Goal: Contribute content

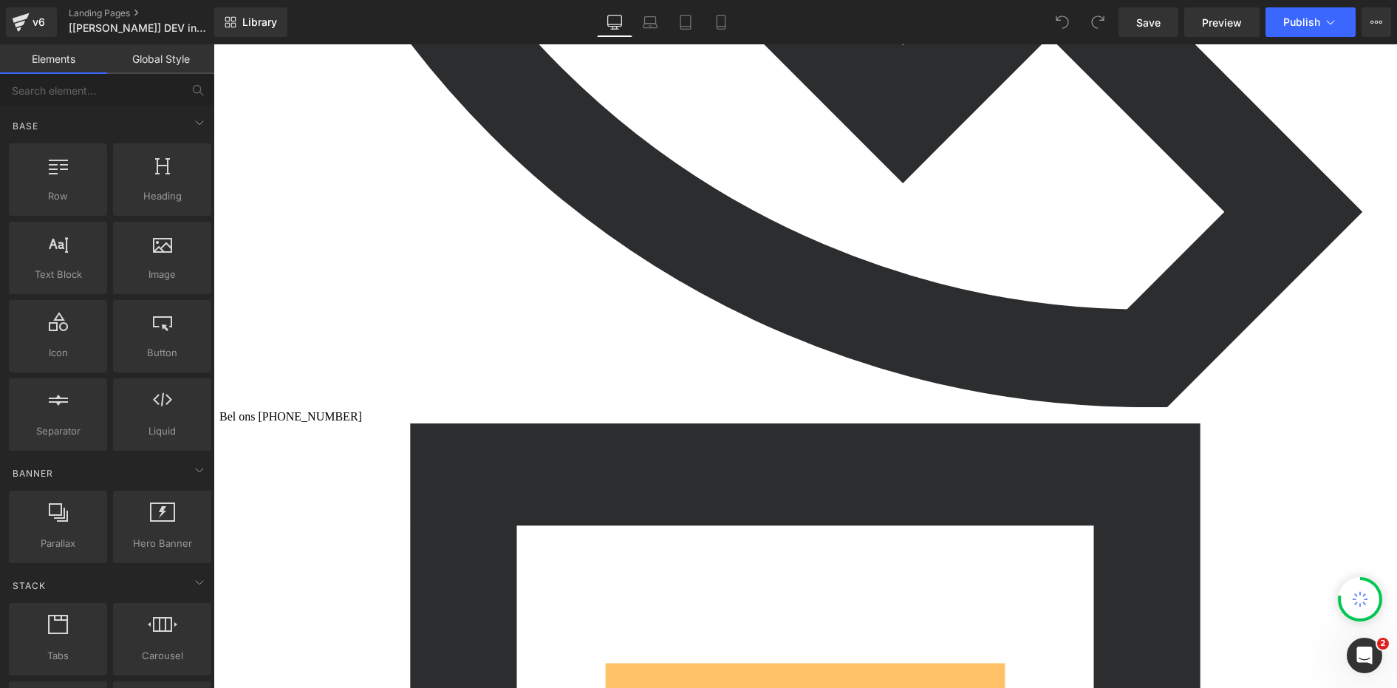
scroll to position [1570, 0]
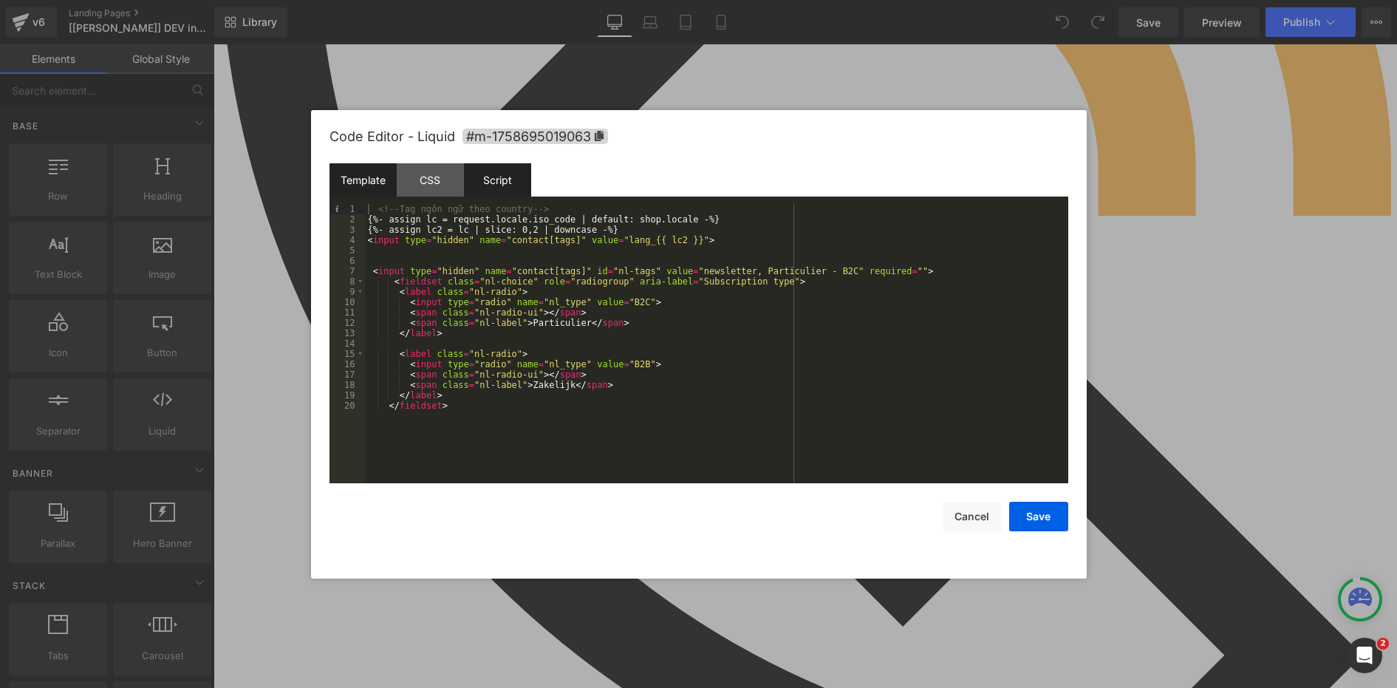
click at [486, 181] on div "Script" at bounding box center [497, 179] width 67 height 33
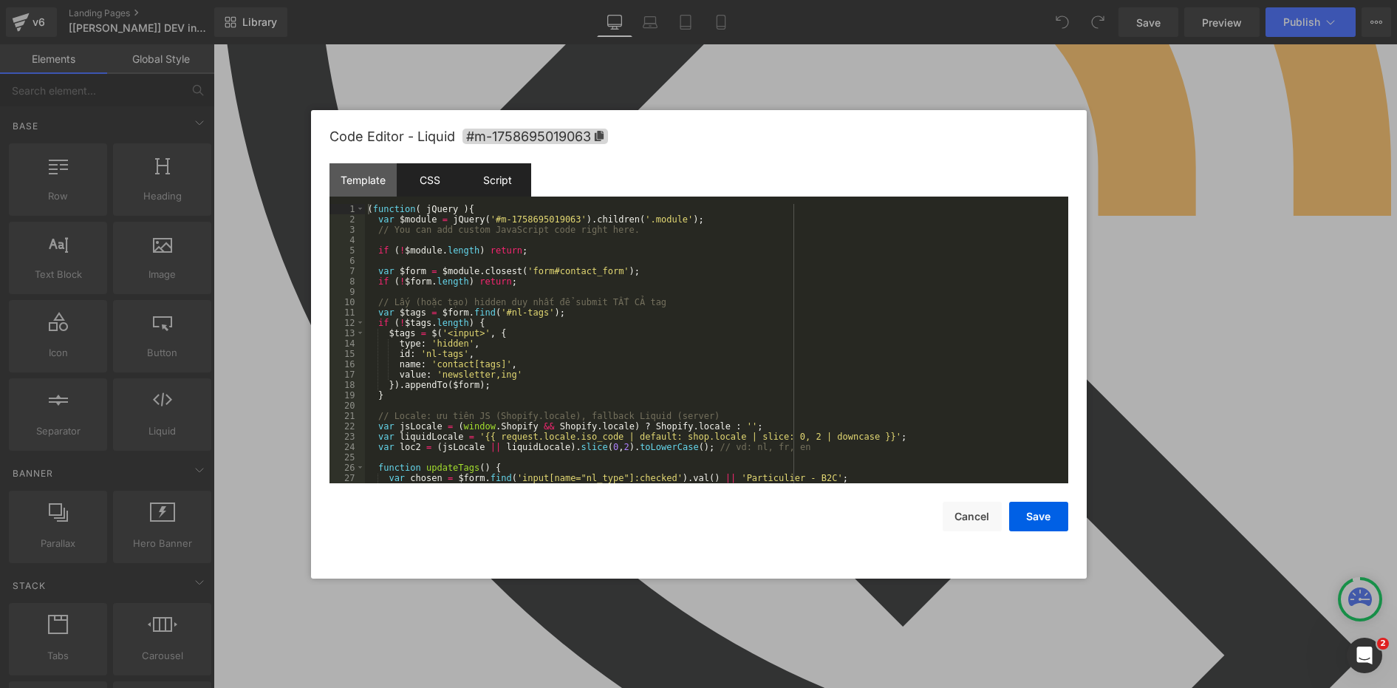
click at [425, 176] on div "CSS" at bounding box center [430, 179] width 67 height 33
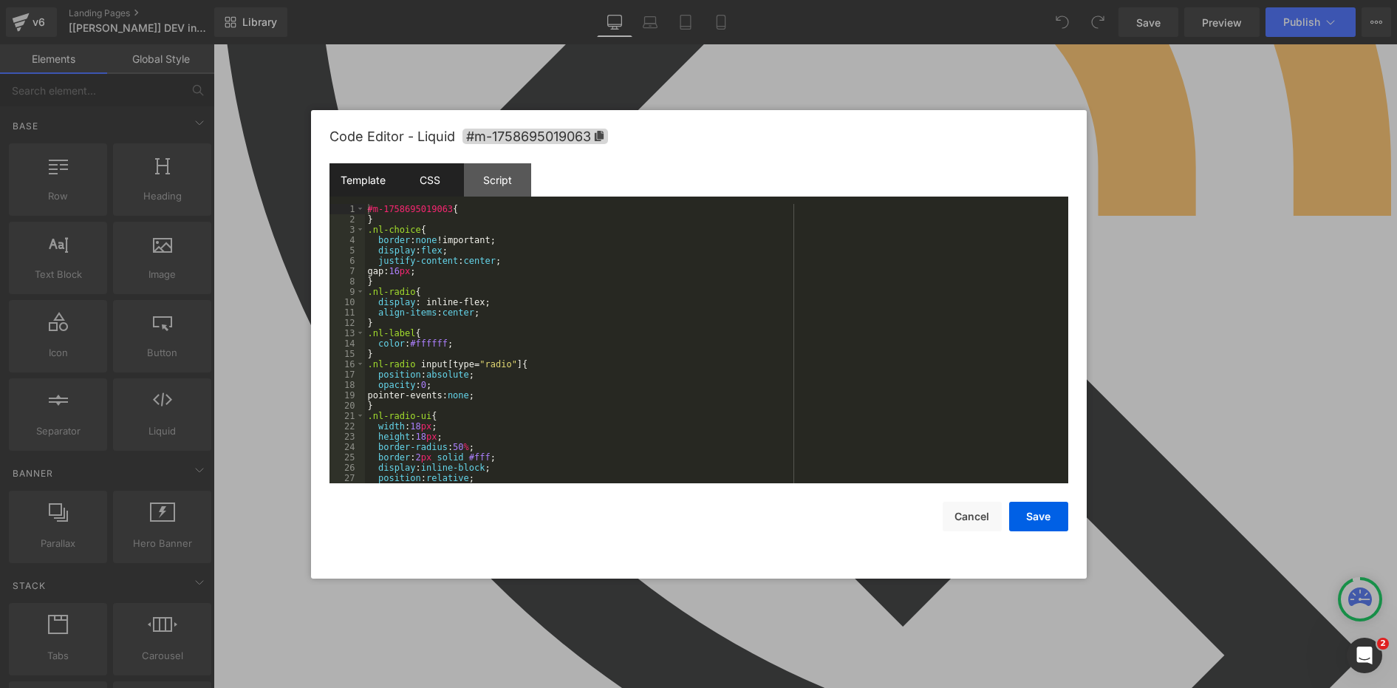
click at [376, 186] on div "Template" at bounding box center [363, 179] width 67 height 33
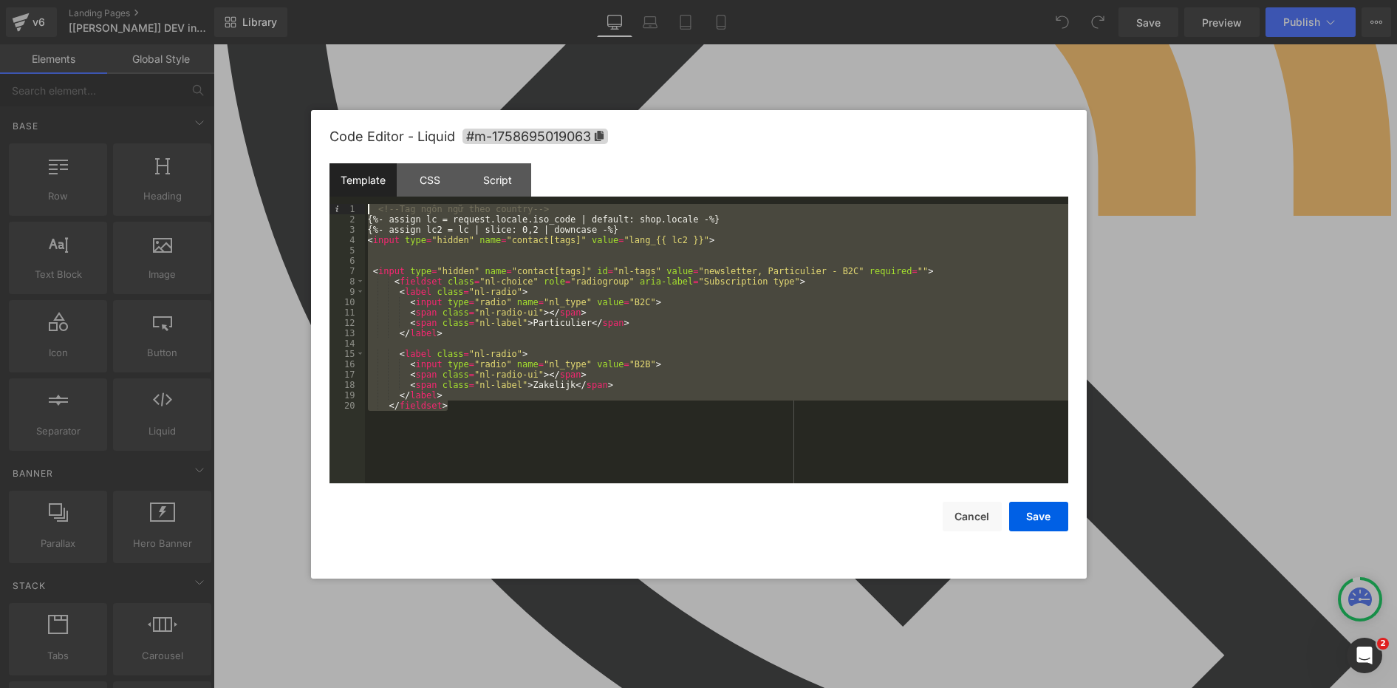
drag, startPoint x: 466, startPoint y: 401, endPoint x: 285, endPoint y: 185, distance: 281.6
click at [277, 194] on body "You are previewing how the will restyle your page. You can not edit Elements in…" at bounding box center [698, 344] width 1397 height 688
click at [520, 185] on div "Script" at bounding box center [497, 179] width 67 height 33
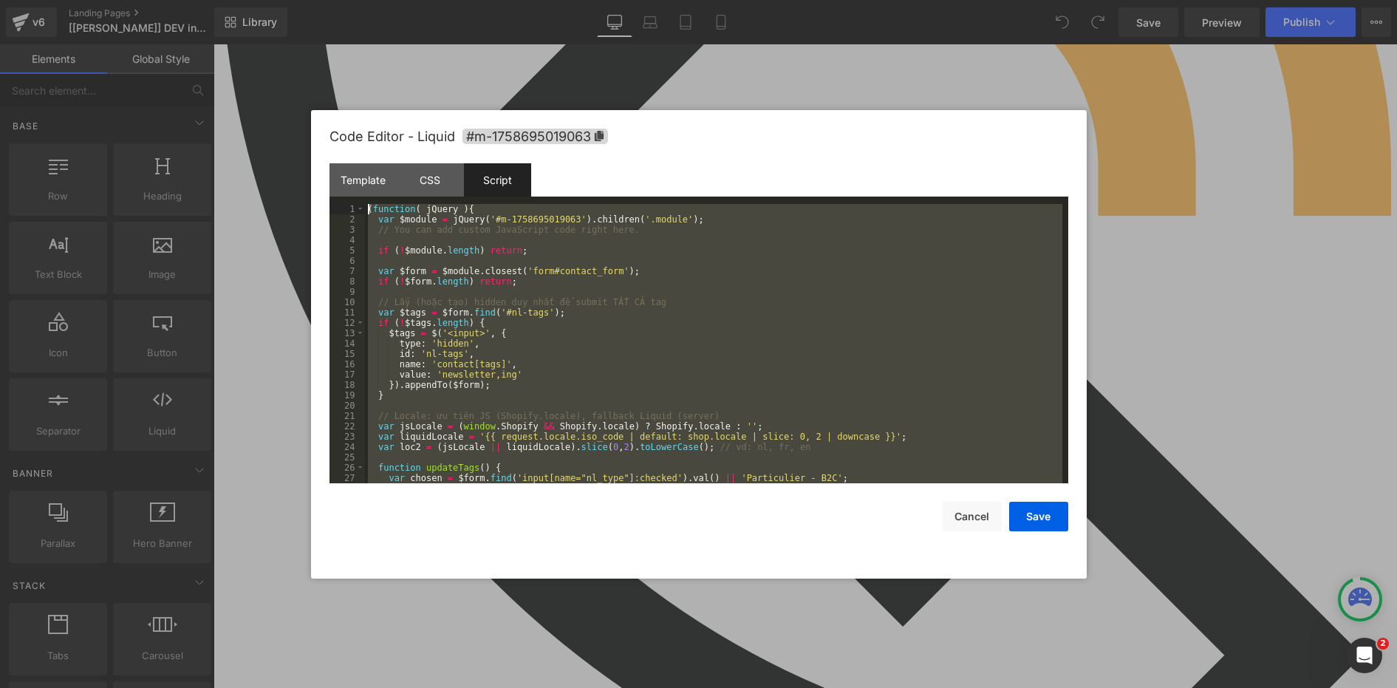
scroll to position [0, 0]
drag, startPoint x: 530, startPoint y: 471, endPoint x: 44, endPoint y: 22, distance: 661.4
click at [44, 22] on body "You are previewing how the will restyle your page. You can not edit Elements in…" at bounding box center [698, 344] width 1397 height 688
click at [438, 175] on div "CSS" at bounding box center [430, 179] width 67 height 33
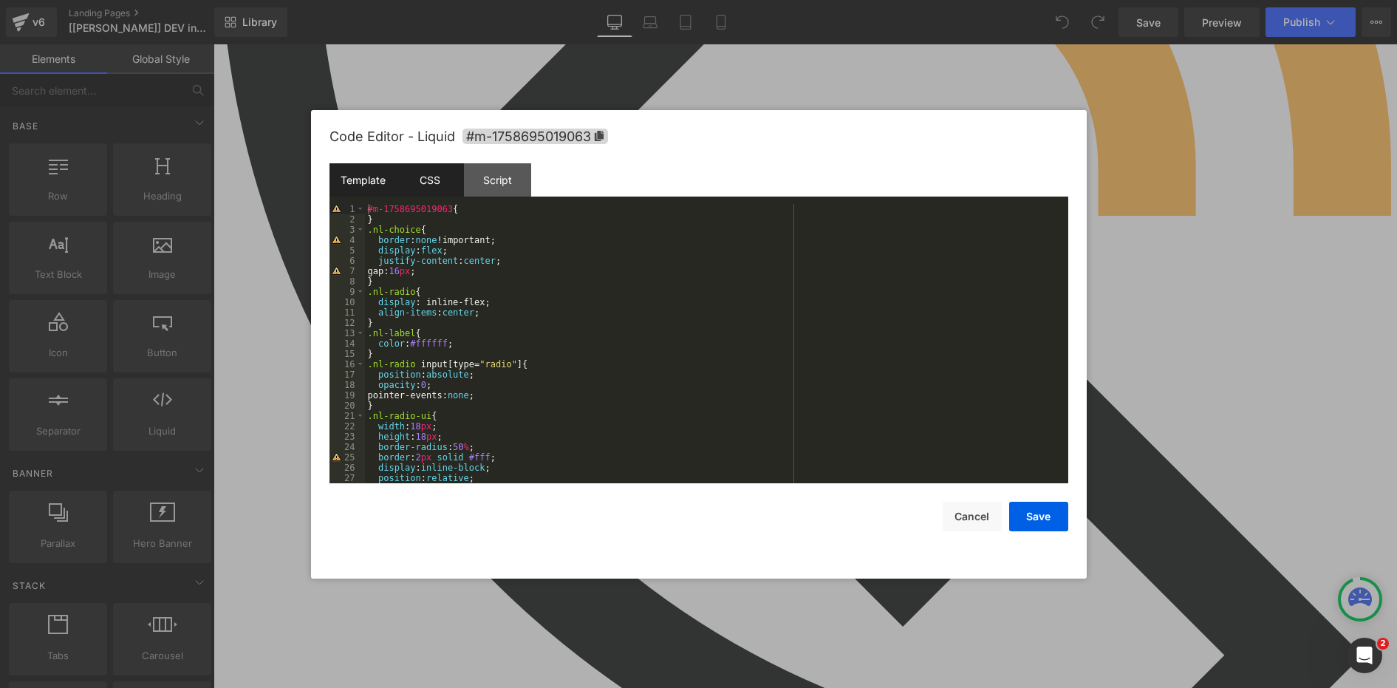
click at [363, 186] on div "Template" at bounding box center [363, 179] width 67 height 33
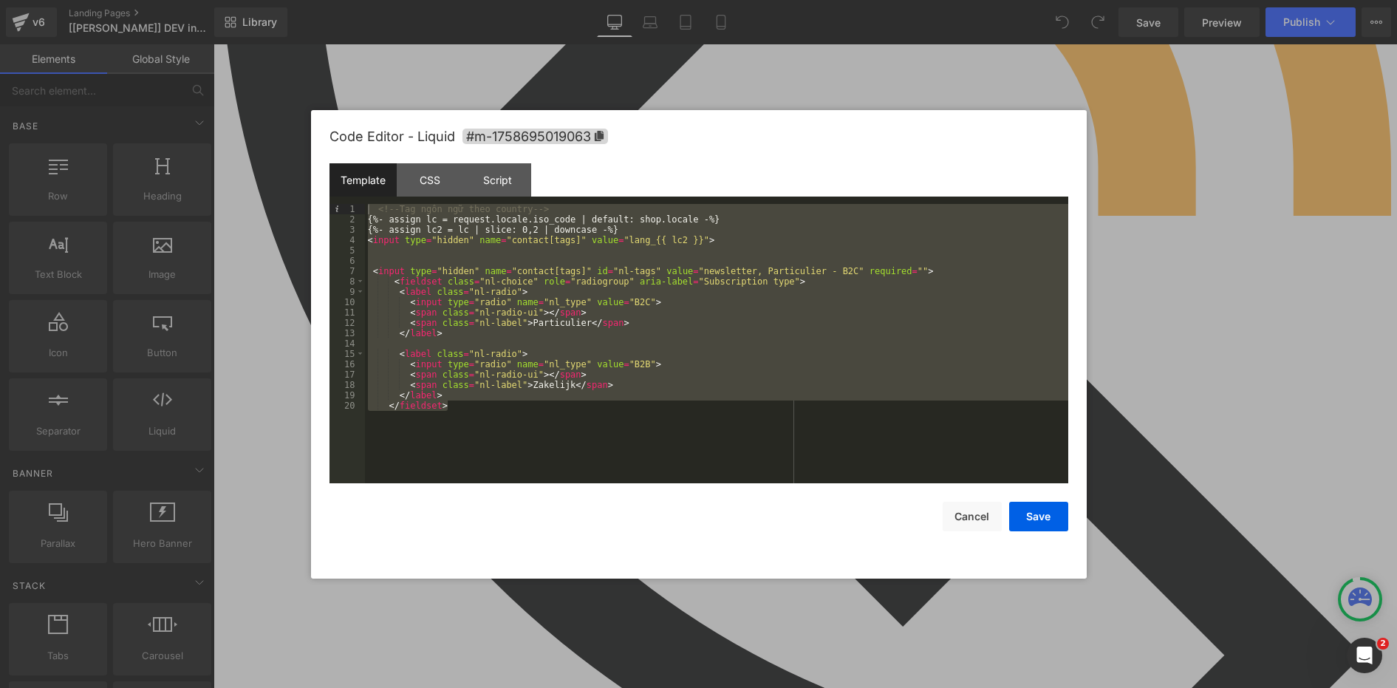
click at [682, 338] on div "<!-- Tag ngôn ngữ theo country --> {%- assign lc = request.locale.iso_code | de…" at bounding box center [716, 343] width 703 height 279
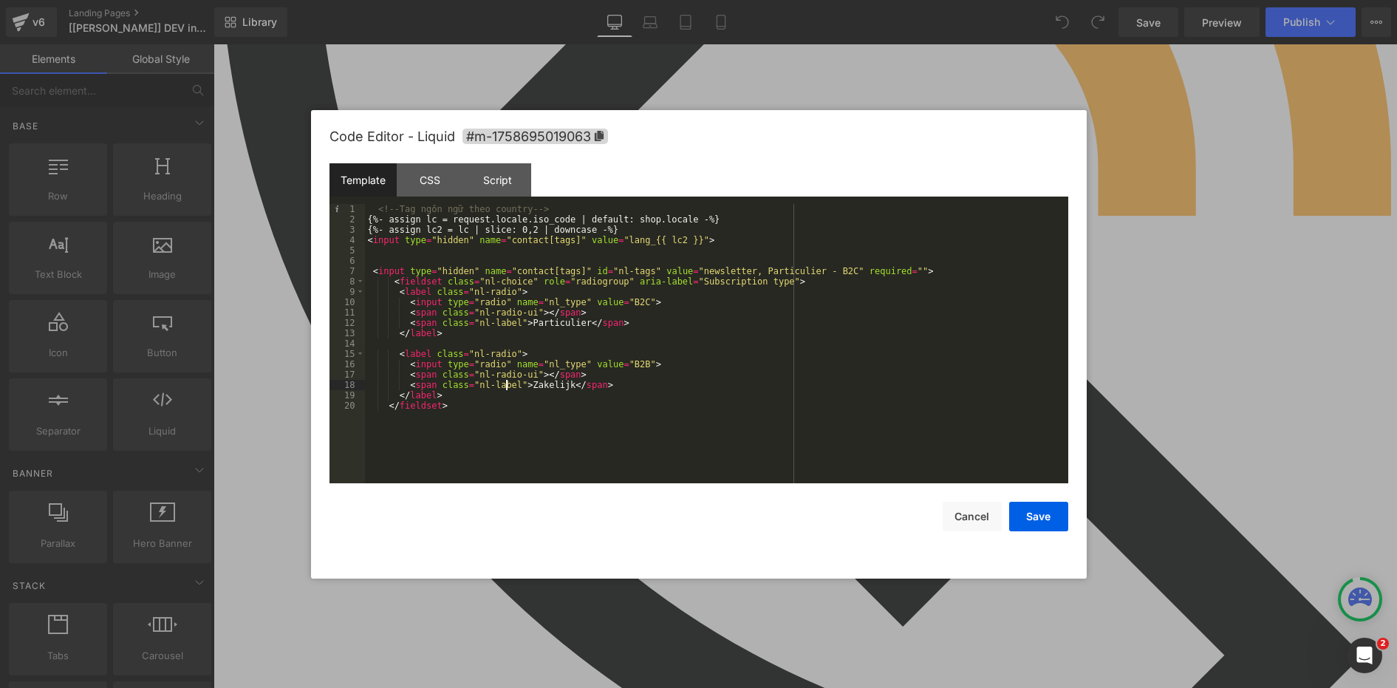
click at [505, 383] on div "<!-- Tag ngôn ngữ theo country --> {%- assign lc = request.locale.iso_code | de…" at bounding box center [716, 354] width 703 height 300
drag, startPoint x: 669, startPoint y: 299, endPoint x: 408, endPoint y: 300, distance: 260.8
click at [408, 300] on div "<!-- Tag ngôn ngữ theo country --> {%- assign lc = request.locale.iso_code | de…" at bounding box center [716, 354] width 703 height 300
click at [587, 404] on div "<!-- Tag ngôn ngữ theo country --> {%- assign lc = request.locale.iso_code | de…" at bounding box center [716, 354] width 703 height 300
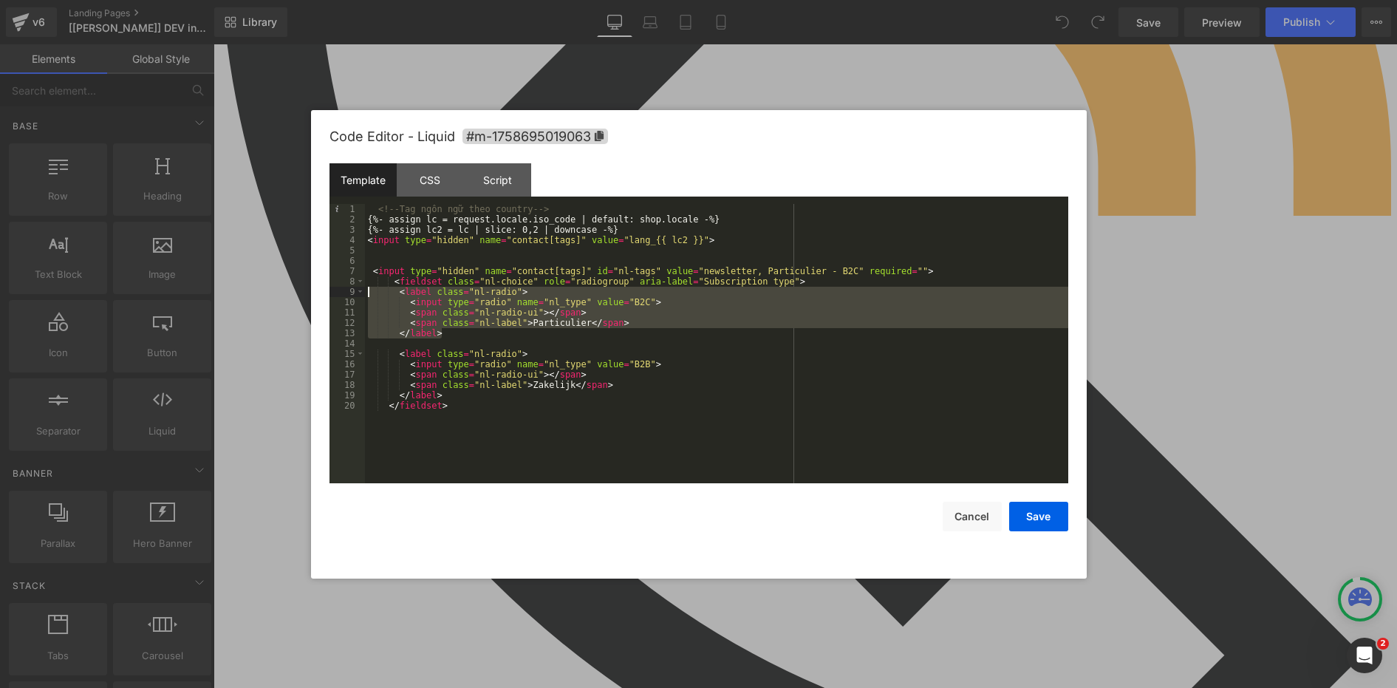
drag, startPoint x: 446, startPoint y: 330, endPoint x: 327, endPoint y: 294, distance: 124.3
click at [327, 294] on div "Code Editor - Liquid #m-1758695019063 Template CSS Script Data 1 2 3 4 5 6 7 8 …" at bounding box center [699, 344] width 776 height 468
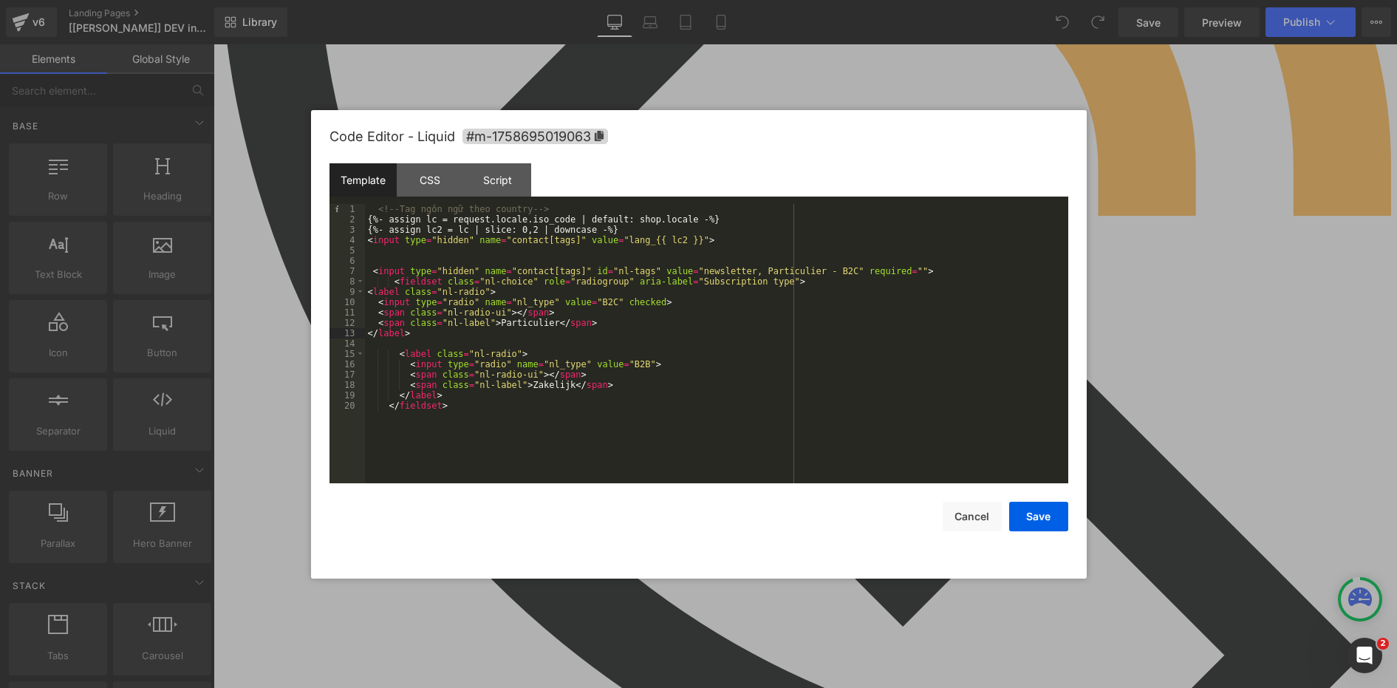
click at [434, 327] on div "<!-- Tag ngôn ngữ theo country --> {%- assign lc = request.locale.iso_code | de…" at bounding box center [716, 354] width 703 height 300
click at [428, 333] on div "<!-- Tag ngôn ngữ theo country --> {%- assign lc = request.locale.iso_code | de…" at bounding box center [716, 354] width 703 height 300
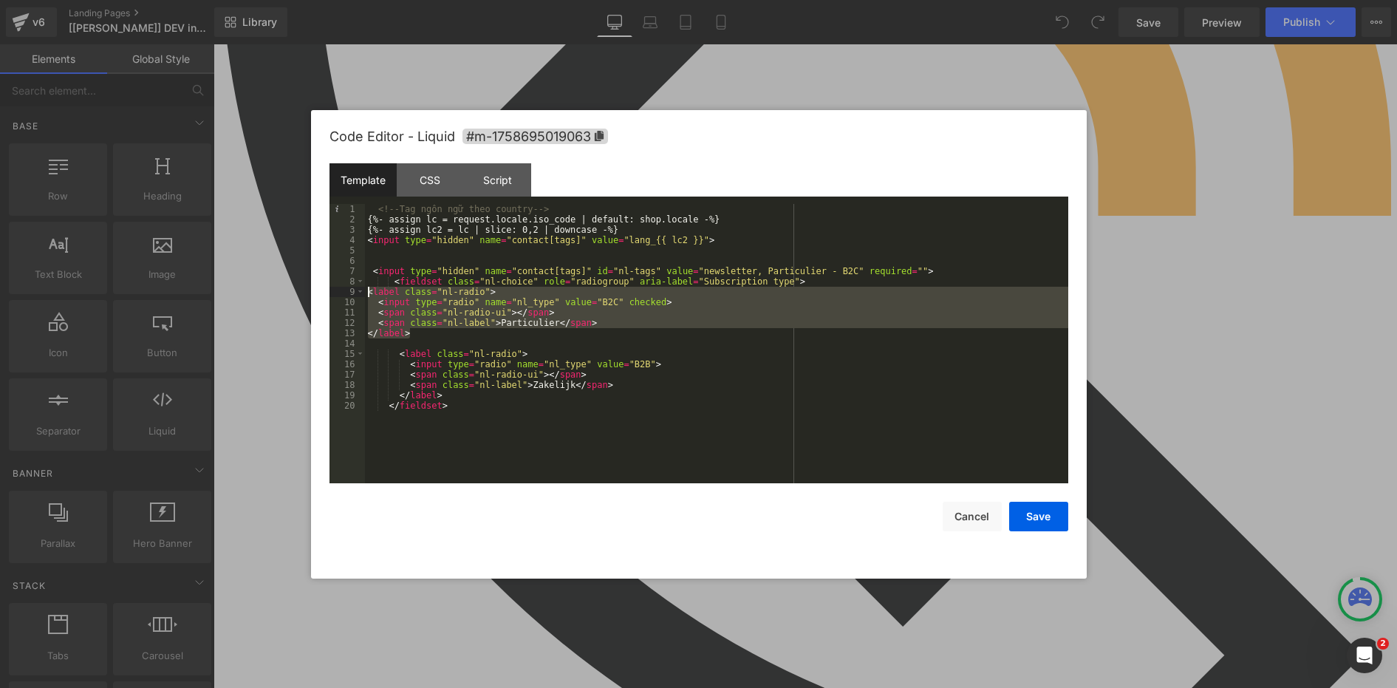
drag, startPoint x: 426, startPoint y: 334, endPoint x: 299, endPoint y: 290, distance: 134.6
click at [299, 290] on body "You are previewing how the will restyle your page. You can not edit Elements in…" at bounding box center [698, 344] width 1397 height 688
click at [1052, 513] on button "Save" at bounding box center [1038, 517] width 59 height 30
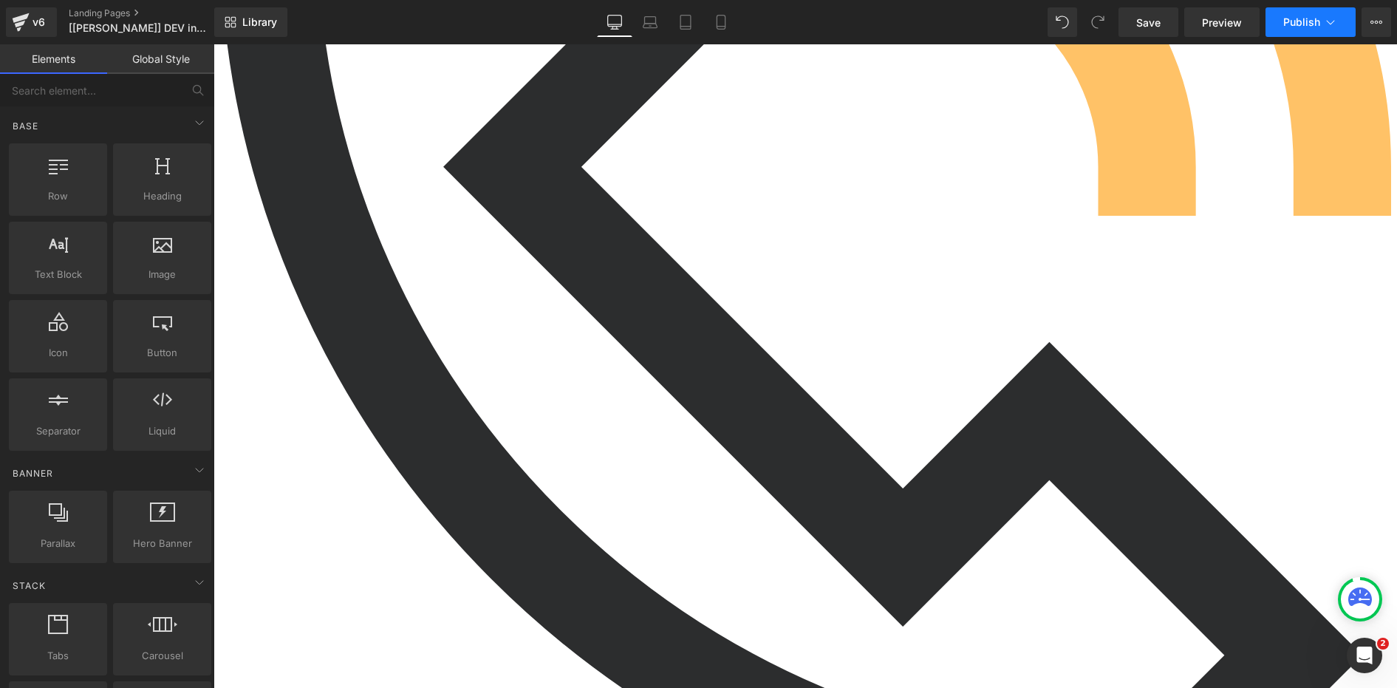
click at [1299, 25] on span "Publish" at bounding box center [1301, 22] width 37 height 12
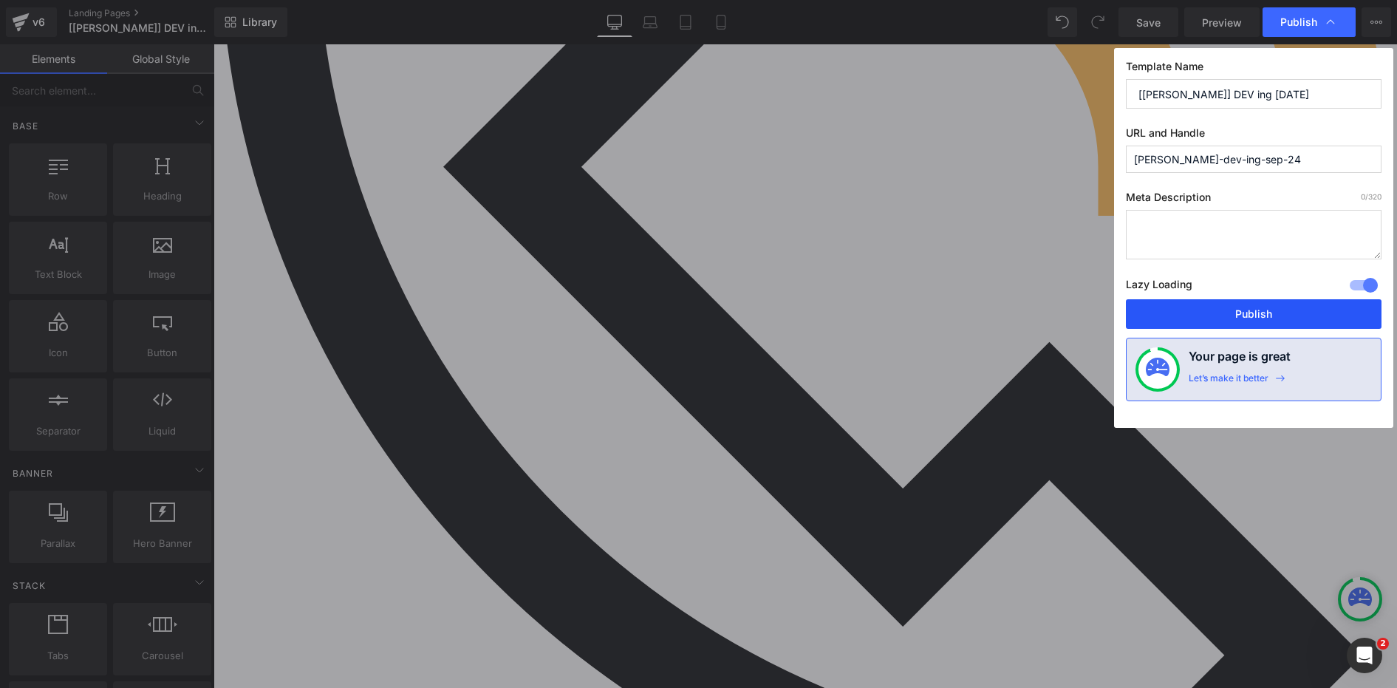
click at [1241, 318] on button "Publish" at bounding box center [1254, 314] width 256 height 30
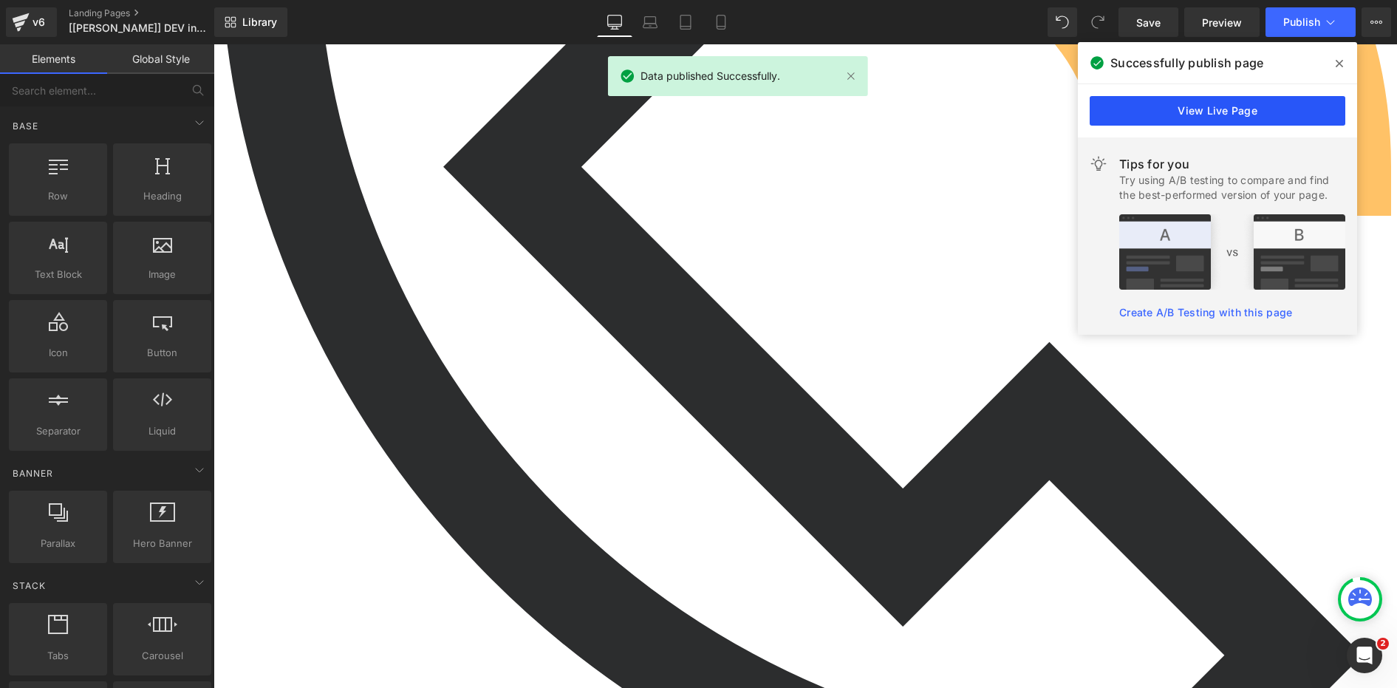
click at [1213, 112] on link "View Live Page" at bounding box center [1218, 111] width 256 height 30
